Goal: Task Accomplishment & Management: Use online tool/utility

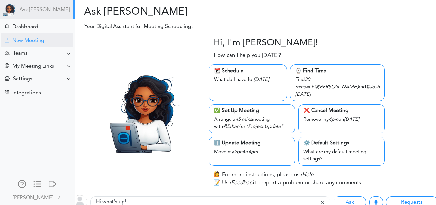
click at [31, 43] on div "New Meeting" at bounding box center [28, 41] width 32 height 6
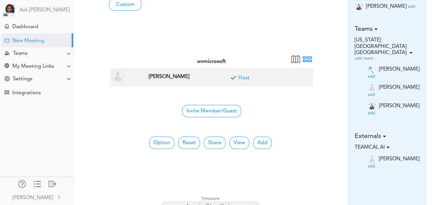
scroll to position [114, 0]
click at [27, 53] on div "Teams" at bounding box center [20, 54] width 15 height 6
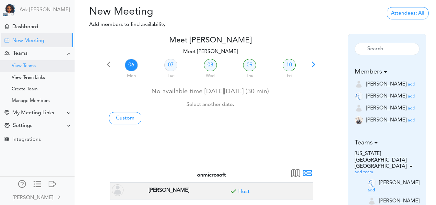
click at [30, 64] on div "View Teams" at bounding box center [24, 65] width 24 height 3
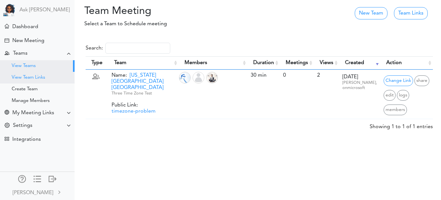
click at [39, 76] on div "View Team Links" at bounding box center [28, 77] width 33 height 3
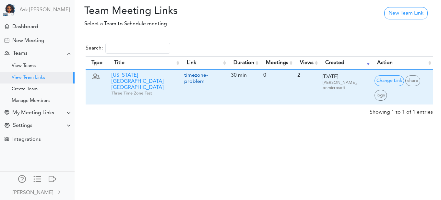
click at [194, 76] on link "timezone-problem" at bounding box center [196, 78] width 24 height 11
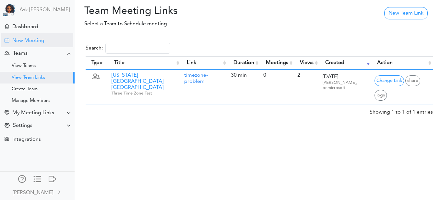
click at [38, 37] on div "New Meeting" at bounding box center [37, 40] width 72 height 14
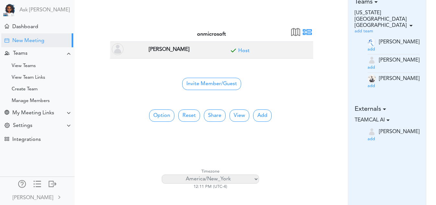
scroll to position [141, 0]
click at [49, 180] on div at bounding box center [53, 183] width 8 height 6
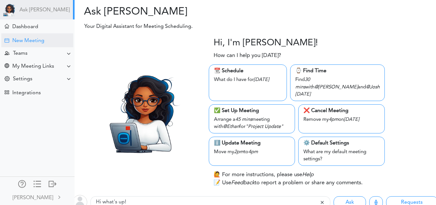
click at [27, 42] on div "New Meeting" at bounding box center [28, 41] width 32 height 6
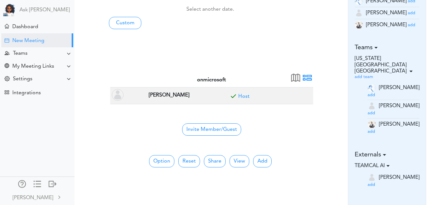
scroll to position [96, 0]
click at [260, 155] on button "Add" at bounding box center [262, 161] width 18 height 12
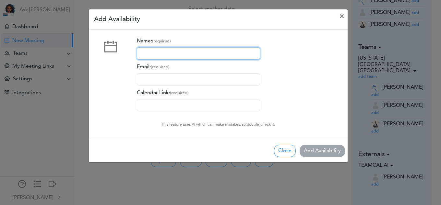
click at [187, 50] on input "Name: (required)" at bounding box center [198, 53] width 123 height 12
type input "[PERSON_NAME]"
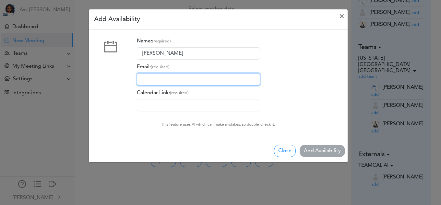
click at [169, 77] on input "Email: (required)" at bounding box center [198, 79] width 123 height 12
type input "[EMAIL_ADDRESS][DOMAIN_NAME]"
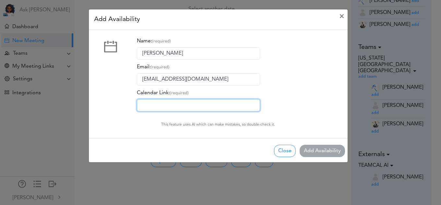
click at [179, 101] on input "Calendar Link: (required)" at bounding box center [198, 105] width 123 height 12
type input "[URL][DOMAIN_NAME]"
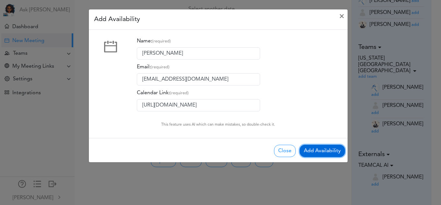
click at [313, 149] on button "Add Availability" at bounding box center [321, 151] width 45 height 12
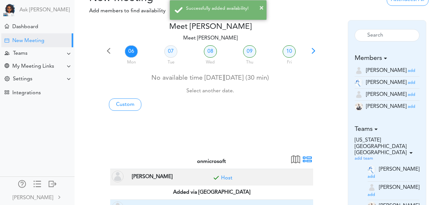
scroll to position [13, 0]
click at [170, 53] on link "07" at bounding box center [170, 52] width 13 height 12
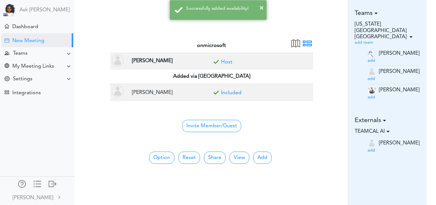
scroll to position [133, 0]
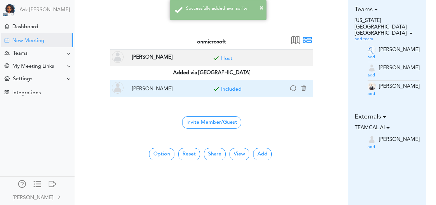
click at [225, 90] on link "Included" at bounding box center [231, 89] width 20 height 5
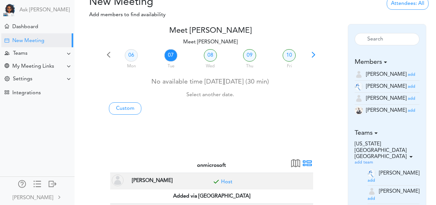
scroll to position [5, 0]
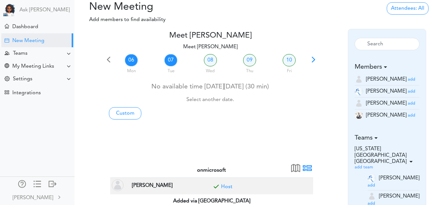
click at [134, 63] on link "06" at bounding box center [131, 60] width 13 height 12
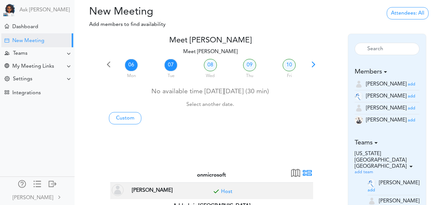
click at [166, 67] on link "07" at bounding box center [170, 65] width 13 height 12
click at [215, 63] on link "08" at bounding box center [210, 65] width 13 height 12
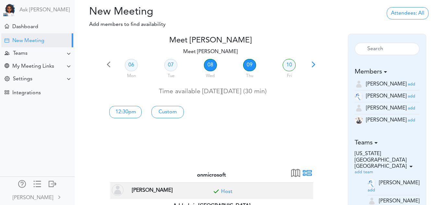
click at [248, 63] on link "09" at bounding box center [249, 65] width 13 height 12
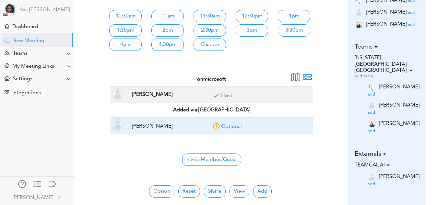
scroll to position [96, 0]
click at [227, 127] on link "Optional" at bounding box center [231, 126] width 21 height 5
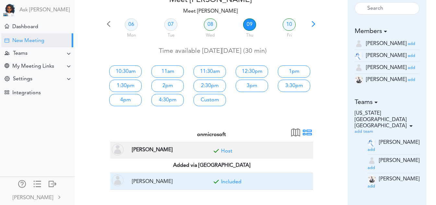
scroll to position [38, 0]
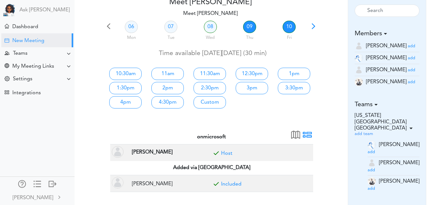
click at [290, 26] on link "10" at bounding box center [288, 27] width 13 height 12
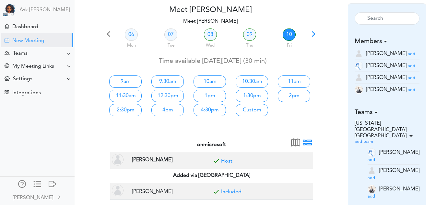
scroll to position [30, 0]
click at [311, 35] on span at bounding box center [313, 36] width 9 height 9
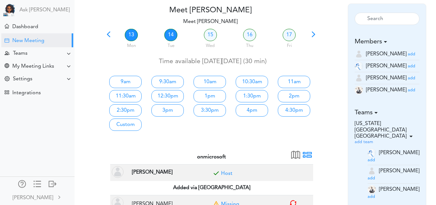
click at [171, 37] on link "14" at bounding box center [170, 35] width 13 height 12
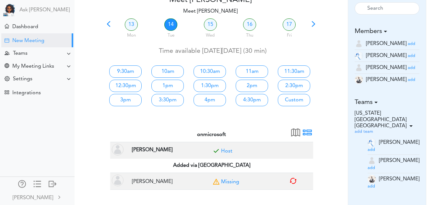
scroll to position [40, 0]
